Goal: Transaction & Acquisition: Purchase product/service

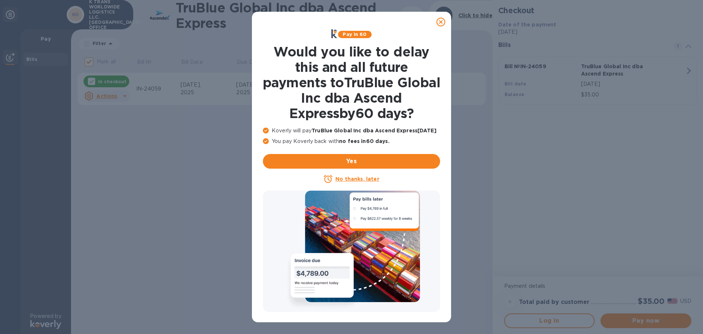
click at [444, 18] on icon at bounding box center [441, 22] width 9 height 9
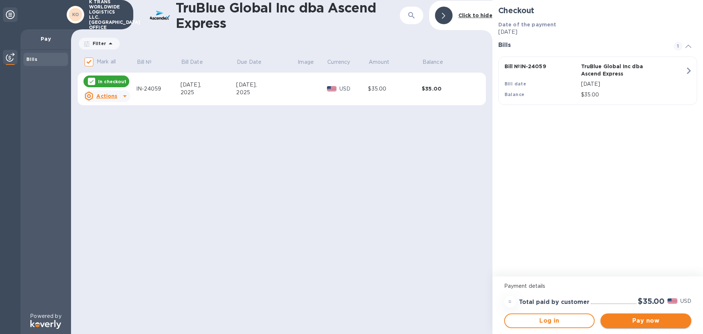
click at [641, 318] on span "Pay now" at bounding box center [646, 320] width 79 height 9
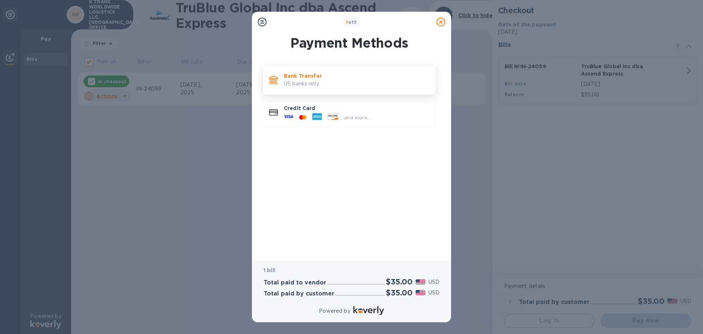
click at [303, 81] on p "US banks only." at bounding box center [357, 84] width 146 height 8
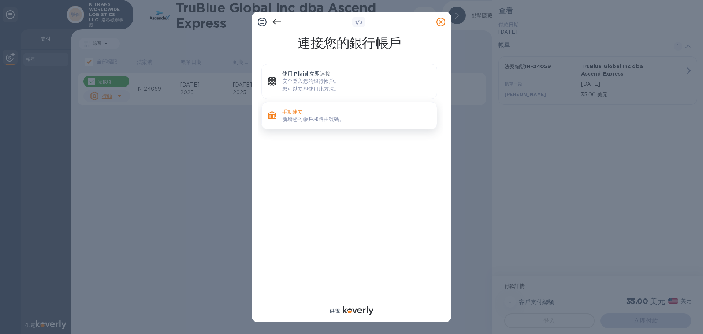
click at [302, 117] on font "新增您的帳戶和路由號碼。" at bounding box center [313, 119] width 62 height 6
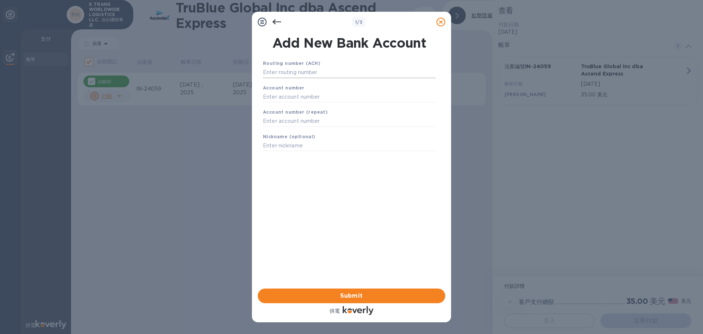
click at [283, 74] on input "text" at bounding box center [349, 72] width 173 height 11
click at [295, 74] on input "text" at bounding box center [349, 72] width 173 height 11
type input "026009593"
click at [282, 106] on input "text" at bounding box center [349, 105] width 173 height 11
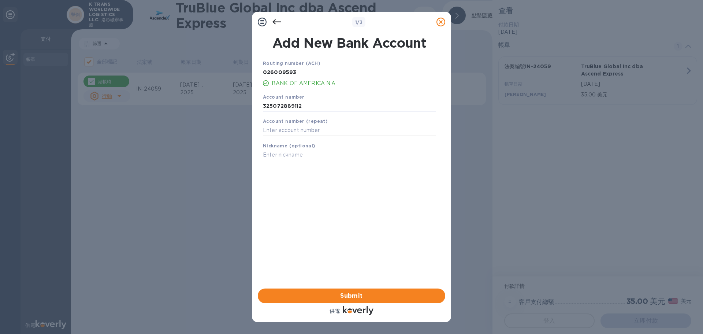
type input "325072889112"
click at [288, 133] on input "text" at bounding box center [349, 130] width 173 height 11
type input "325072889112"
click at [287, 154] on input "text" at bounding box center [349, 154] width 173 height 11
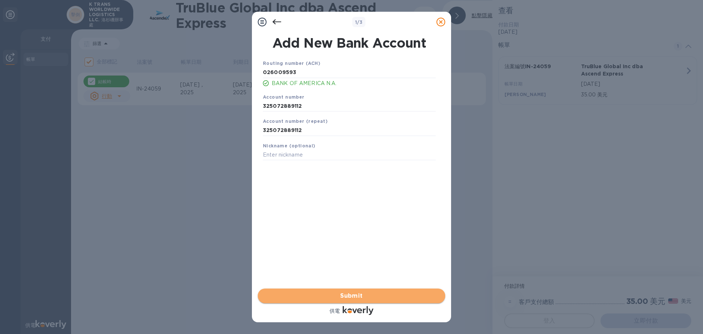
click at [346, 294] on span "Submit" at bounding box center [352, 295] width 176 height 9
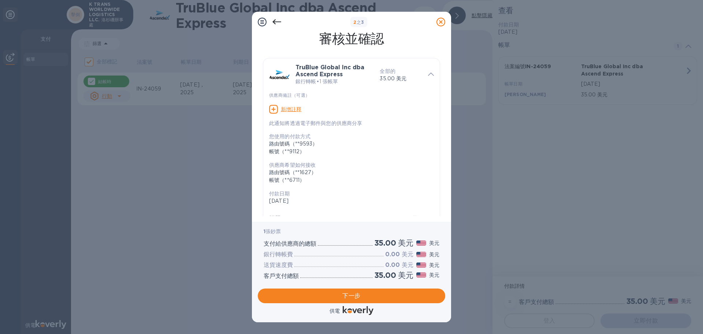
click at [293, 108] on font "新增註釋" at bounding box center [291, 109] width 21 height 6
click at [292, 110] on textarea at bounding box center [345, 110] width 153 height 6
click at [289, 108] on textarea at bounding box center [345, 110] width 153 height 6
type textarea "L303738 Chris"
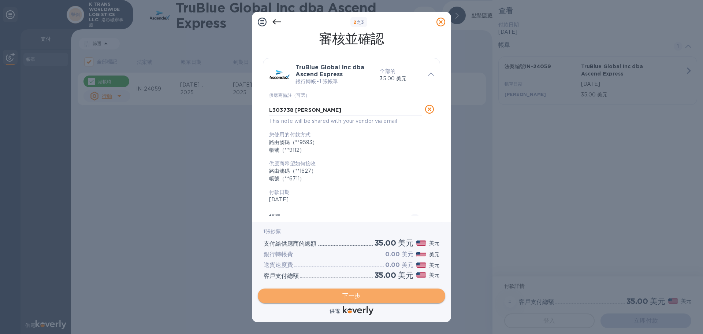
click at [363, 296] on span "下一步" at bounding box center [352, 295] width 176 height 9
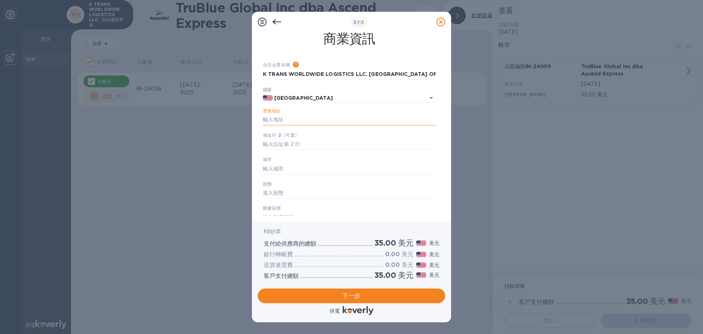
click at [280, 119] on input "營業地址" at bounding box center [349, 119] width 173 height 11
type input "1259 E Locust Street"
click at [277, 167] on input "text" at bounding box center [349, 168] width 173 height 11
type input "ontrio"
click at [281, 193] on input "text" at bounding box center [349, 193] width 173 height 11
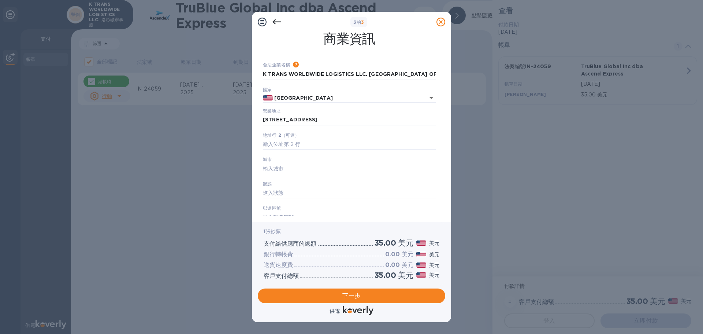
click at [278, 167] on input "text" at bounding box center [349, 168] width 173 height 11
click at [280, 163] on div "城市" at bounding box center [349, 164] width 179 height 25
click at [280, 165] on input "text" at bounding box center [349, 168] width 173 height 11
type input "ontario"
click at [302, 189] on input "text" at bounding box center [349, 193] width 173 height 11
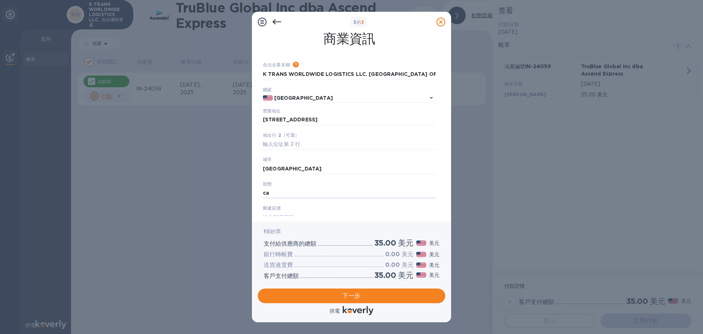
type input "ca"
click at [296, 205] on div "郵遞區號" at bounding box center [349, 213] width 179 height 25
click at [293, 210] on div "郵遞區號" at bounding box center [349, 213] width 179 height 25
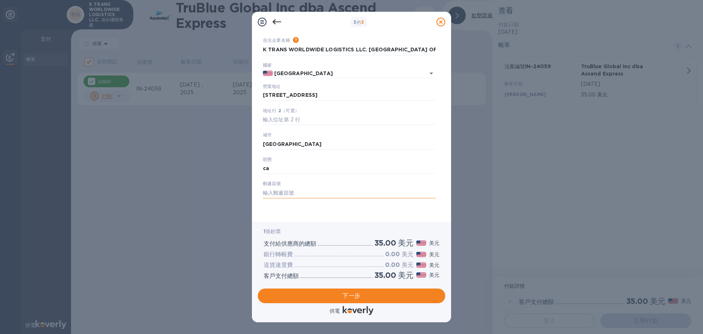
click at [288, 191] on input "text" at bounding box center [349, 192] width 173 height 11
click at [276, 188] on input "text" at bounding box center [349, 192] width 173 height 11
type input "91761"
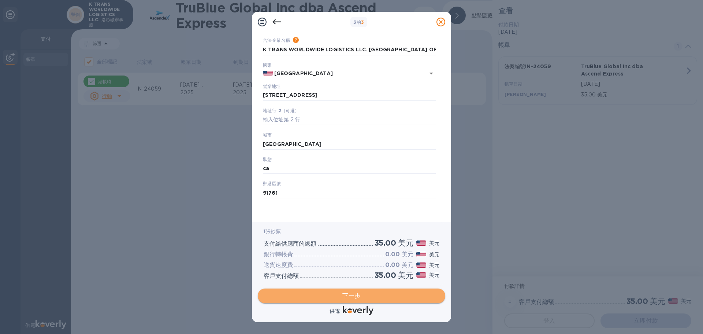
click at [354, 294] on font "下一步" at bounding box center [352, 295] width 18 height 7
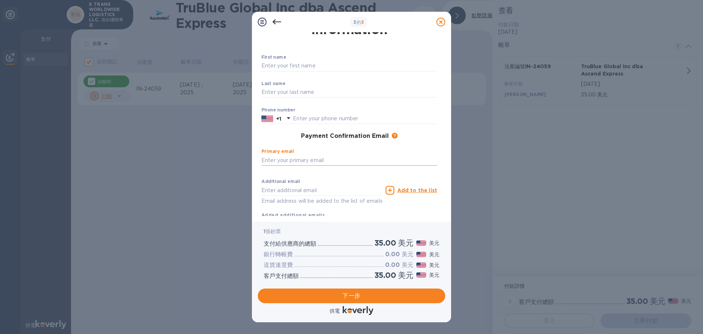
click at [285, 159] on input "text" at bounding box center [350, 160] width 176 height 11
type input "accountant.usa@ktranslogistics.com"
type input "Anna"
type input "Zhong"
type input "6266049111"
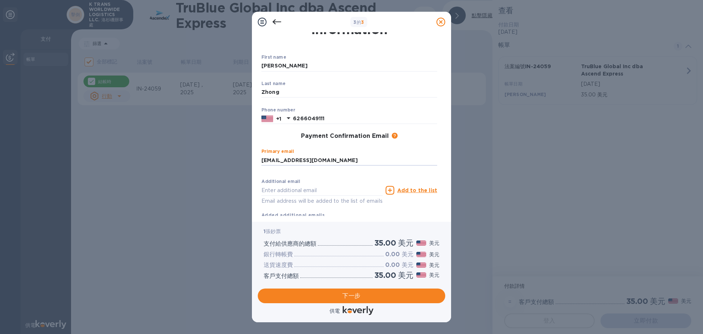
type input "accountant.usa@ktranslogistics.com"
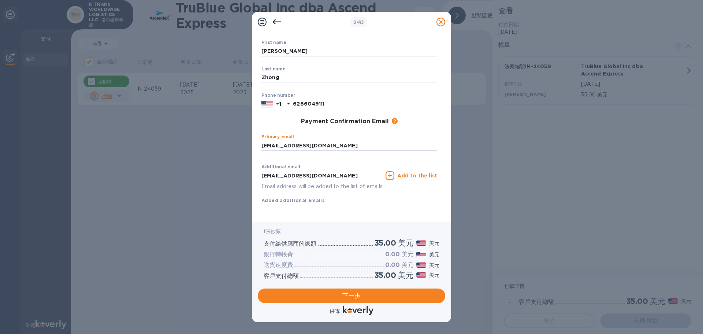
scroll to position [48, 0]
click at [357, 298] on font "下一步" at bounding box center [352, 295] width 18 height 7
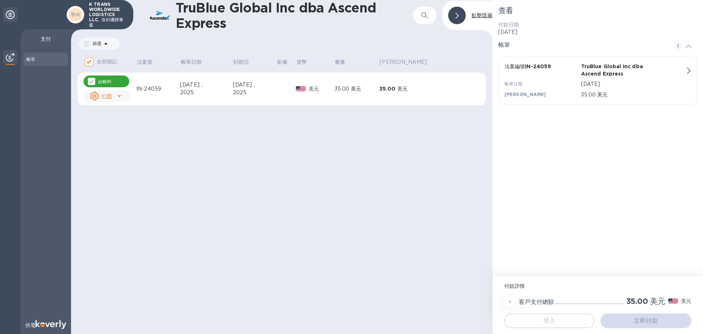
click at [648, 0] on html at bounding box center [351, 0] width 703 height 0
click at [399, 0] on html at bounding box center [351, 0] width 703 height 0
click at [638, 0] on html at bounding box center [351, 0] width 703 height 0
click at [438, 0] on html at bounding box center [351, 0] width 703 height 0
click at [693, 0] on html at bounding box center [351, 0] width 703 height 0
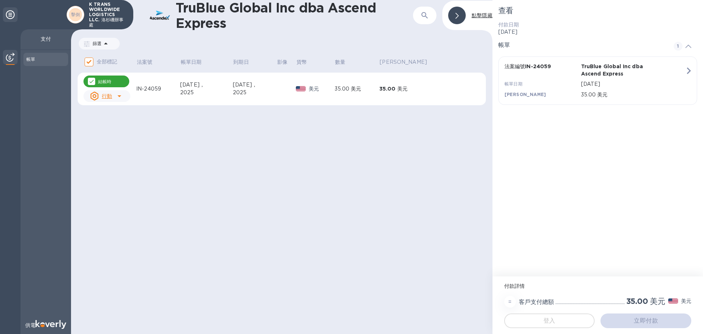
click at [690, 0] on html at bounding box center [351, 0] width 703 height 0
click at [625, 0] on html at bounding box center [351, 0] width 703 height 0
click at [507, 0] on html at bounding box center [351, 0] width 703 height 0
click at [557, 0] on html at bounding box center [351, 0] width 703 height 0
click at [687, 0] on html at bounding box center [351, 0] width 703 height 0
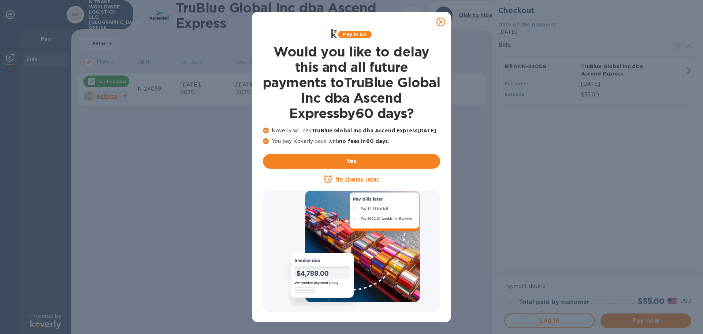
click at [440, 22] on icon at bounding box center [441, 22] width 9 height 9
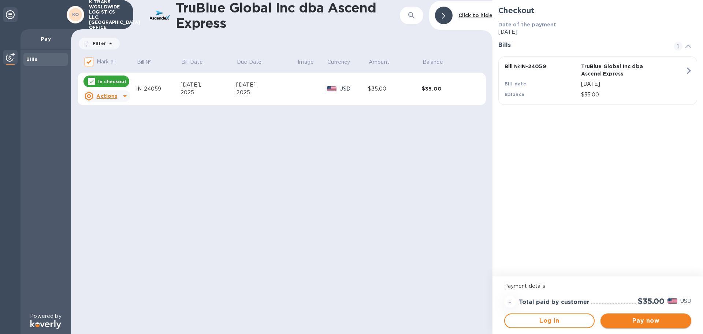
click at [635, 318] on span "Pay now" at bounding box center [646, 320] width 79 height 9
click at [53, 40] on p "Pay" at bounding box center [45, 38] width 39 height 7
click at [45, 36] on p "Pay" at bounding box center [45, 38] width 39 height 7
click at [42, 62] on div "Bills" at bounding box center [45, 59] width 39 height 7
click at [22, 57] on div "Bills" at bounding box center [46, 181] width 51 height 262
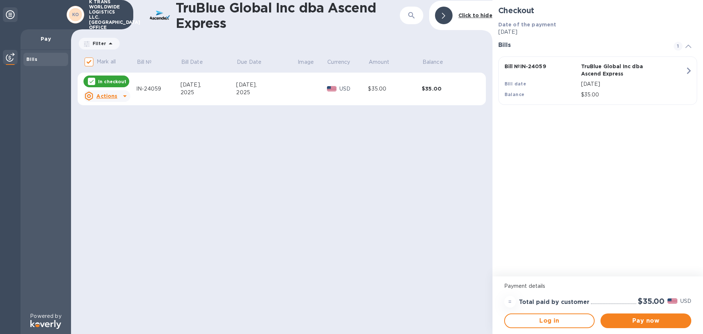
click at [33, 57] on b "Bills" at bounding box center [31, 58] width 11 height 5
click at [641, 320] on span "Pay now" at bounding box center [646, 320] width 79 height 9
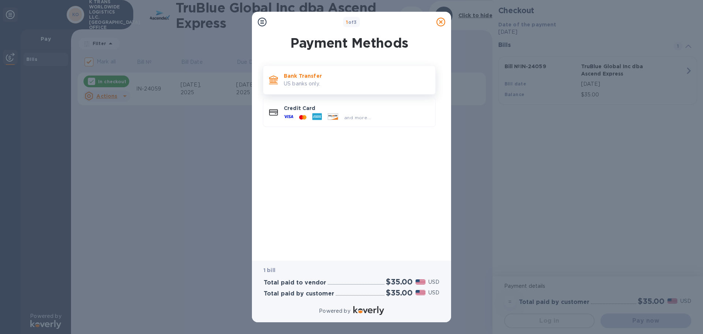
click at [330, 84] on p "US banks only." at bounding box center [357, 84] width 146 height 8
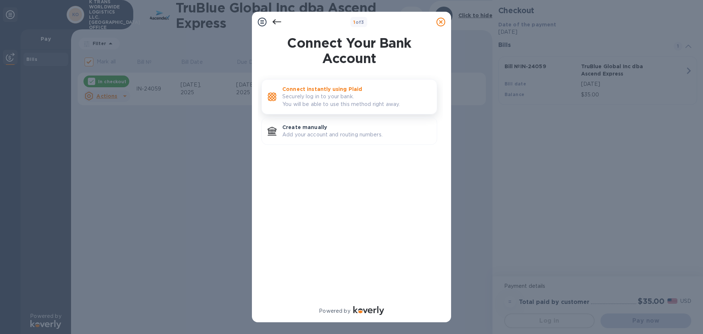
click at [330, 97] on p "Securely log in to your bank. You will be able to use this method right away." at bounding box center [356, 100] width 149 height 15
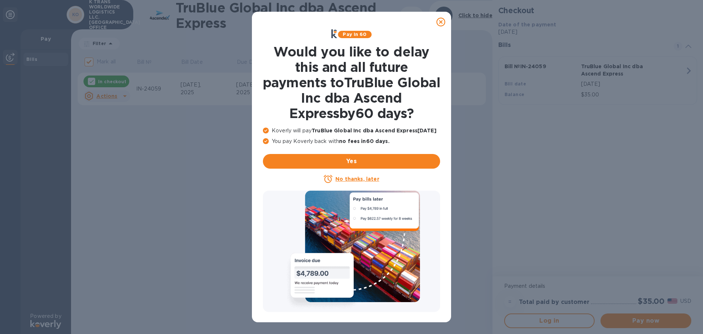
click at [446, 21] on div at bounding box center [441, 22] width 15 height 15
click at [443, 22] on icon at bounding box center [441, 22] width 9 height 9
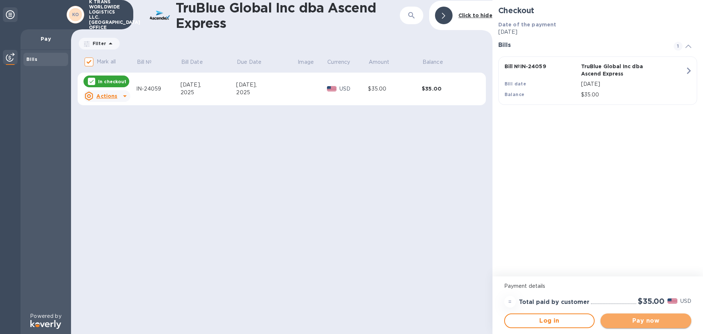
click at [650, 321] on span "Pay now" at bounding box center [646, 320] width 79 height 9
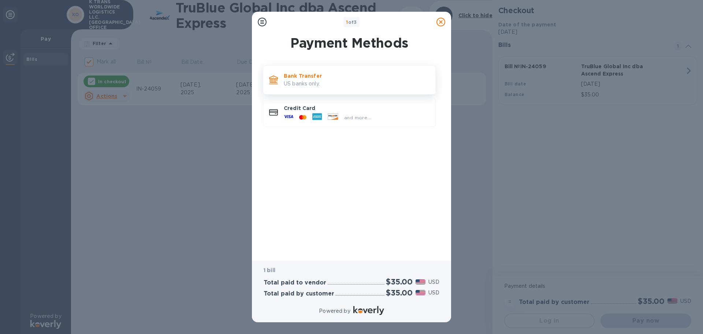
click at [302, 86] on p "US banks only." at bounding box center [357, 84] width 146 height 8
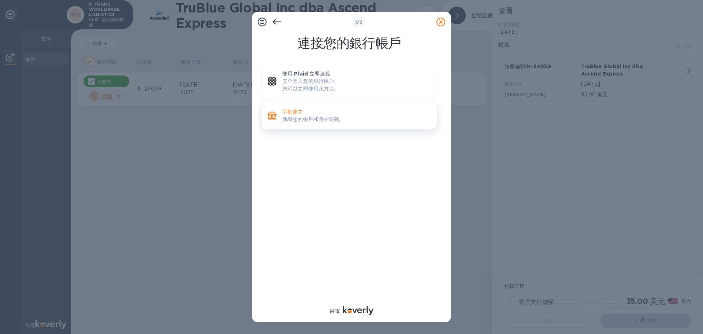
click at [298, 114] on font "手動建立" at bounding box center [292, 112] width 21 height 6
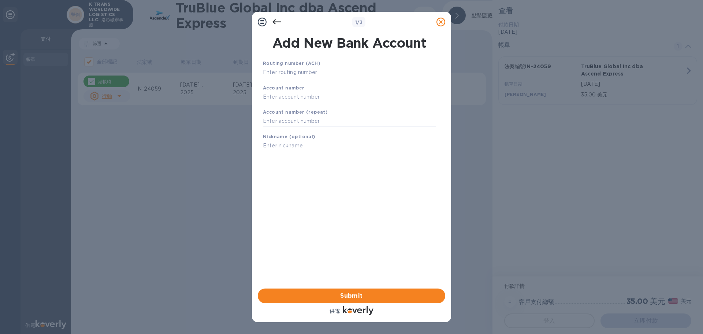
click at [289, 71] on input "text" at bounding box center [349, 72] width 173 height 11
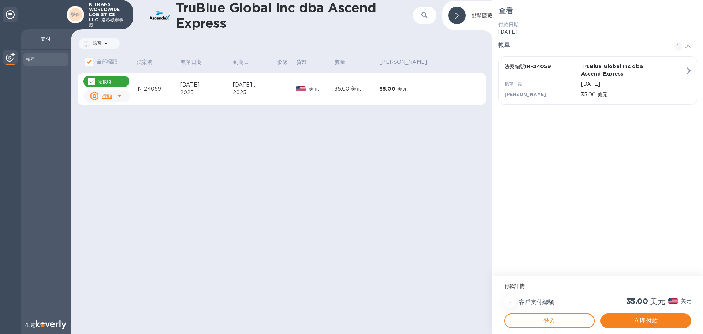
click at [45, 40] on font "支付" at bounding box center [46, 39] width 10 height 6
click at [40, 60] on div "帳單" at bounding box center [45, 59] width 39 height 7
click at [8, 12] on icon at bounding box center [10, 14] width 9 height 9
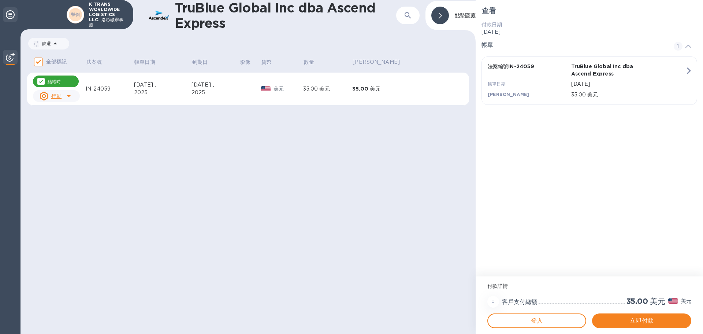
click at [8, 17] on icon at bounding box center [10, 14] width 9 height 9
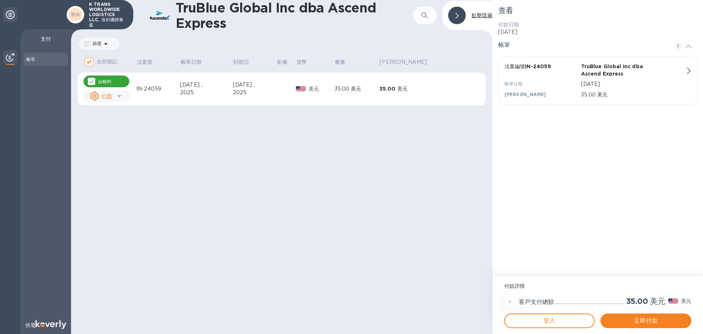
click at [75, 16] on font "擊倒" at bounding box center [75, 14] width 9 height 5
click at [117, 18] on font "K TRANS WORLDWIDE LOGISTICS LLC. 洛杉磯辦事處" at bounding box center [106, 14] width 34 height 26
click at [536, 319] on span "登入" at bounding box center [550, 320] width 78 height 9
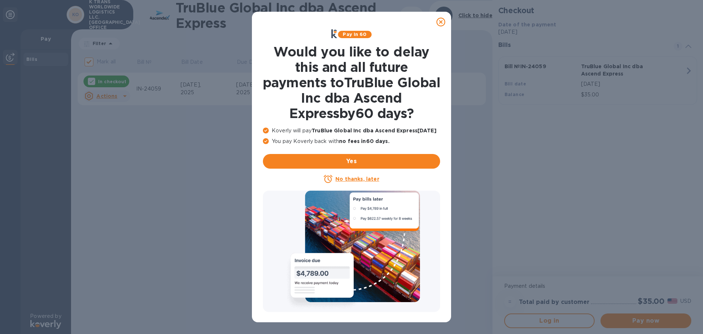
click at [439, 22] on icon at bounding box center [441, 22] width 9 height 9
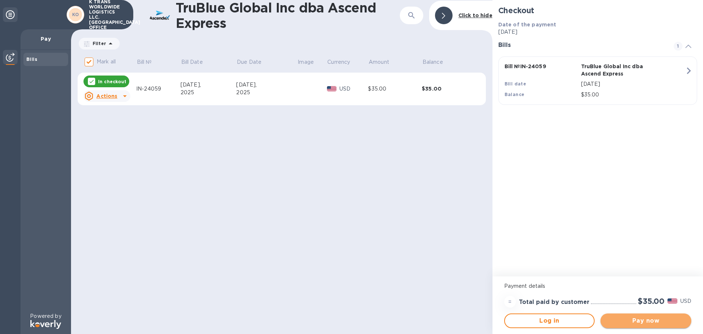
click at [654, 324] on span "Pay now" at bounding box center [646, 320] width 79 height 9
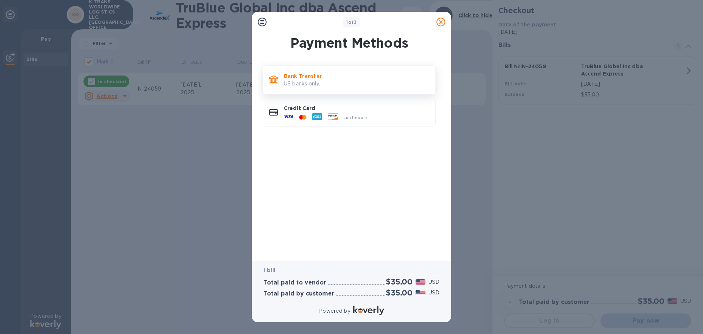
click at [304, 74] on p "Bank Transfer" at bounding box center [357, 75] width 146 height 7
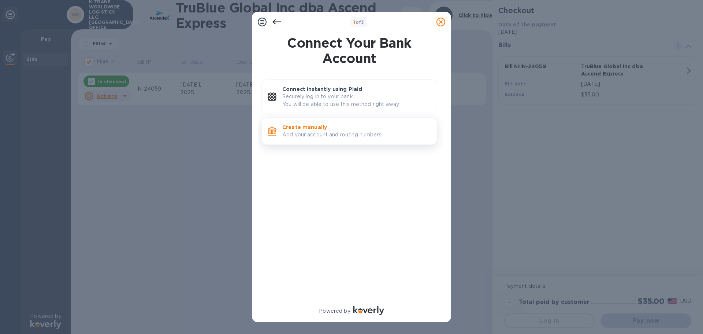
click at [314, 130] on p "Create manually" at bounding box center [356, 126] width 149 height 7
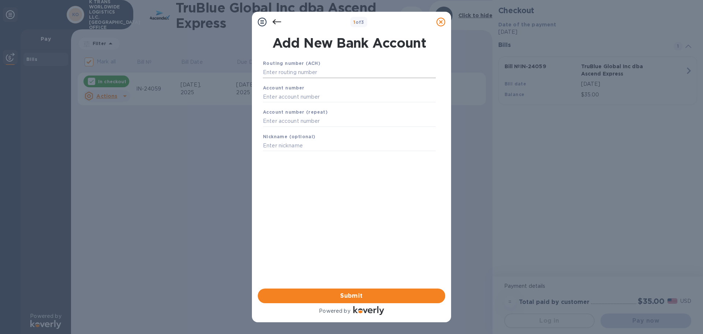
click at [292, 73] on input "text" at bounding box center [349, 72] width 173 height 11
click at [293, 73] on input "text" at bounding box center [349, 72] width 173 height 11
type input "026009593"
click at [291, 104] on input "text" at bounding box center [349, 105] width 173 height 11
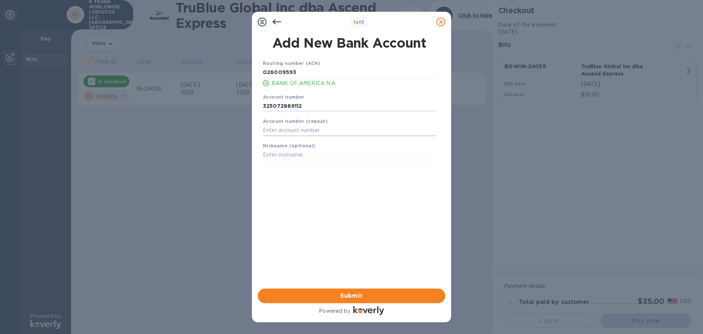
type input "325072889112"
click at [296, 133] on input "text" at bounding box center [349, 130] width 173 height 11
type input "325072889112"
click at [295, 155] on input "text" at bounding box center [349, 154] width 173 height 11
click at [339, 293] on span "Submit" at bounding box center [352, 295] width 176 height 9
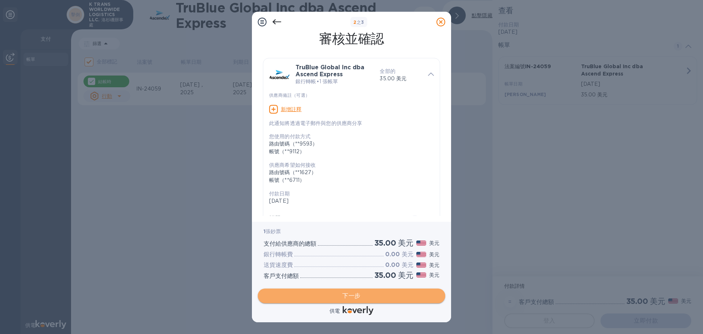
click at [346, 293] on font "下一步" at bounding box center [352, 295] width 18 height 7
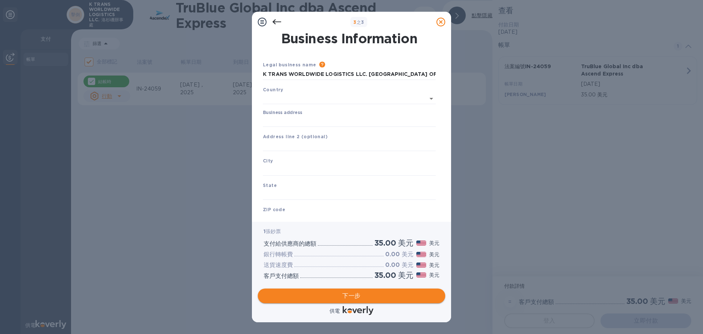
type input "United States"
click at [319, 118] on input "Business address" at bounding box center [349, 119] width 173 height 11
type input "1259 E Locust Street"
click at [304, 169] on input "text" at bounding box center [349, 168] width 173 height 11
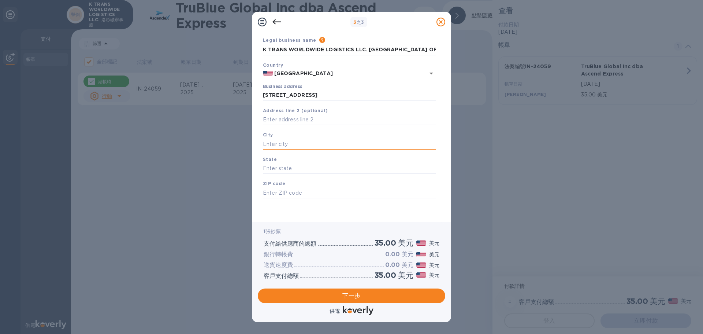
click at [271, 140] on input "text" at bounding box center [349, 143] width 173 height 11
type input "ONTARIO"
click at [277, 170] on input "text" at bounding box center [349, 168] width 173 height 11
type input "CA"
click at [281, 189] on input "text" at bounding box center [349, 192] width 173 height 11
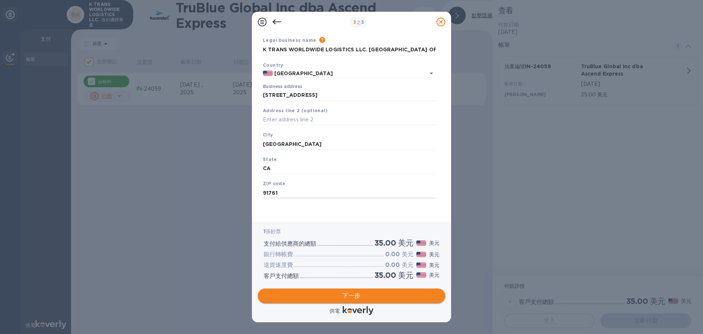
type input "91761"
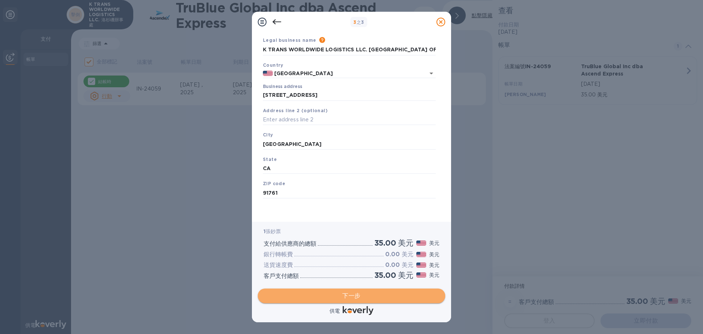
click at [362, 295] on span "下一步" at bounding box center [352, 295] width 176 height 9
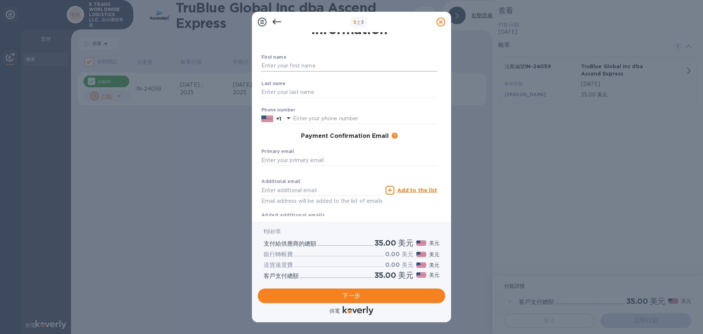
click at [293, 67] on input "text" at bounding box center [350, 65] width 176 height 11
type input "REN"
type input "Zhong"
type input "6266049111"
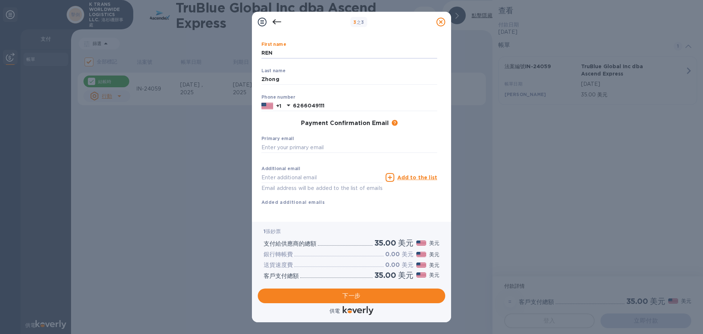
scroll to position [48, 0]
click at [325, 140] on input "text" at bounding box center [350, 145] width 176 height 11
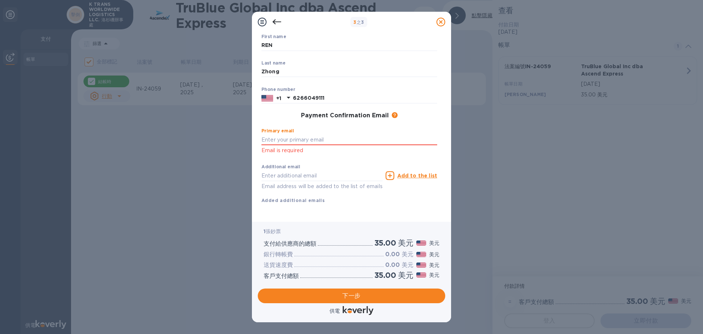
type input "accountant.usa@ktranslogistics.com"
click at [347, 295] on font "下一步" at bounding box center [352, 295] width 18 height 7
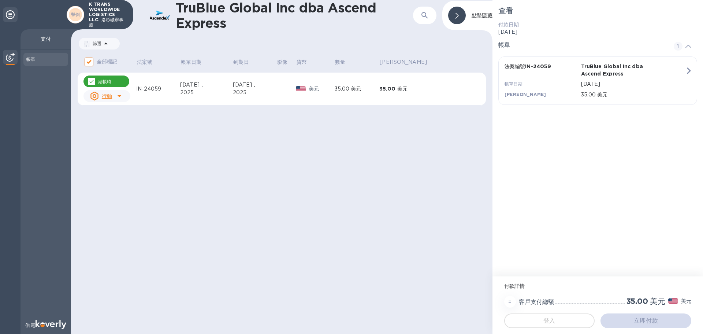
click at [630, 0] on html at bounding box center [351, 0] width 703 height 0
click at [411, 0] on html at bounding box center [351, 0] width 703 height 0
click at [105, 0] on html at bounding box center [351, 0] width 703 height 0
click at [115, 0] on html at bounding box center [351, 0] width 703 height 0
click at [125, 0] on html at bounding box center [351, 0] width 703 height 0
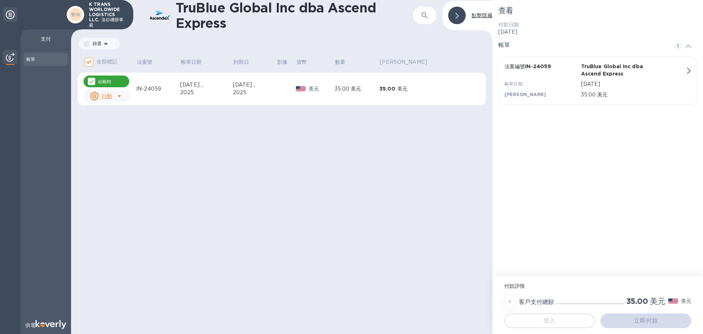
click at [110, 0] on html at bounding box center [351, 0] width 703 height 0
click at [89, 0] on html at bounding box center [351, 0] width 703 height 0
click at [106, 0] on html at bounding box center [351, 0] width 703 height 0
click at [429, 0] on html at bounding box center [351, 0] width 703 height 0
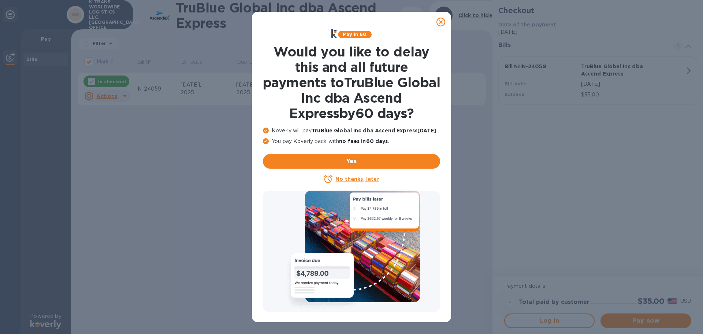
click at [439, 22] on icon at bounding box center [441, 22] width 9 height 9
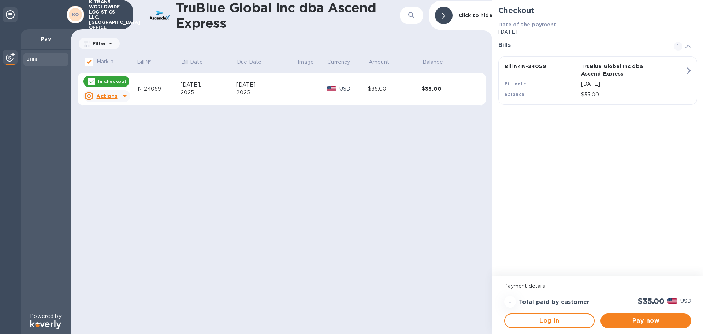
click at [369, 180] on div "TruBlue Global Inc dba Ascend Express ​ Click to hide Filter Amount Mark all Bi…" at bounding box center [282, 167] width 422 height 334
click at [679, 45] on span "1" at bounding box center [678, 46] width 9 height 9
click at [688, 69] on icon "button" at bounding box center [689, 70] width 13 height 13
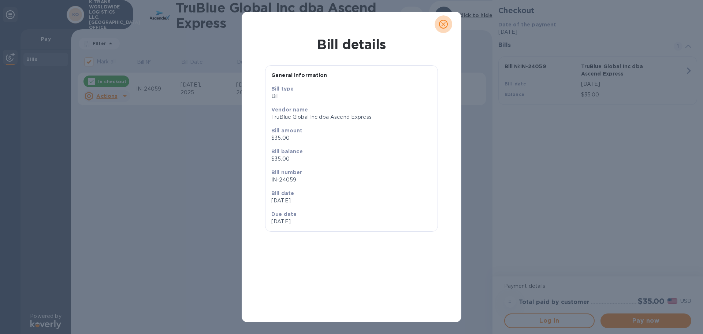
click at [441, 23] on icon "close" at bounding box center [443, 24] width 7 height 7
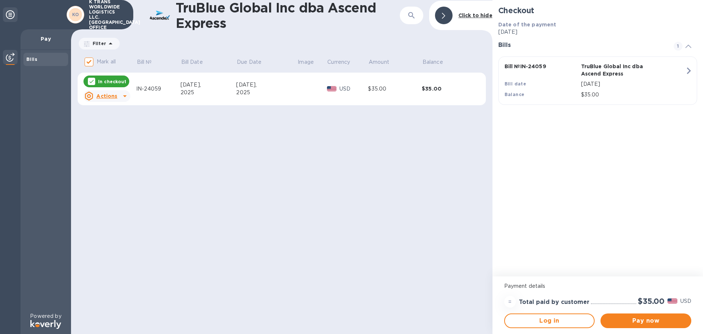
click at [49, 38] on p "Pay" at bounding box center [45, 38] width 39 height 7
